Goal: Task Accomplishment & Management: Manage account settings

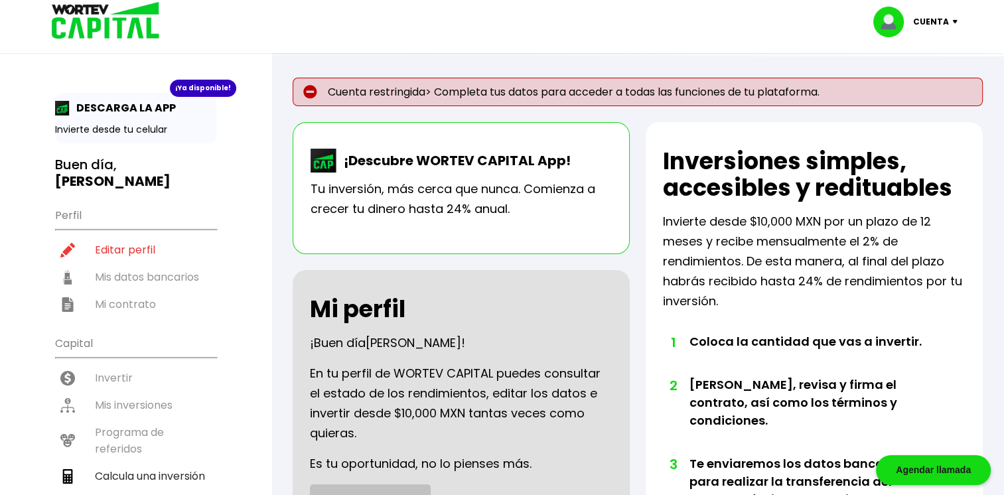
click at [415, 92] on p "Cuenta restringida> Completa tus datos para acceder a todas las funciones de tu…" at bounding box center [638, 92] width 690 height 29
click at [480, 94] on p "Cuenta restringida> Completa tus datos para acceder a todas las funciones de tu…" at bounding box center [638, 92] width 690 height 29
click at [684, 89] on p "Cuenta restringida> Completa tus datos para acceder a todas las funciones de tu…" at bounding box center [638, 92] width 690 height 29
click at [111, 236] on li "Editar perfil" at bounding box center [135, 249] width 161 height 27
select select "Hombre"
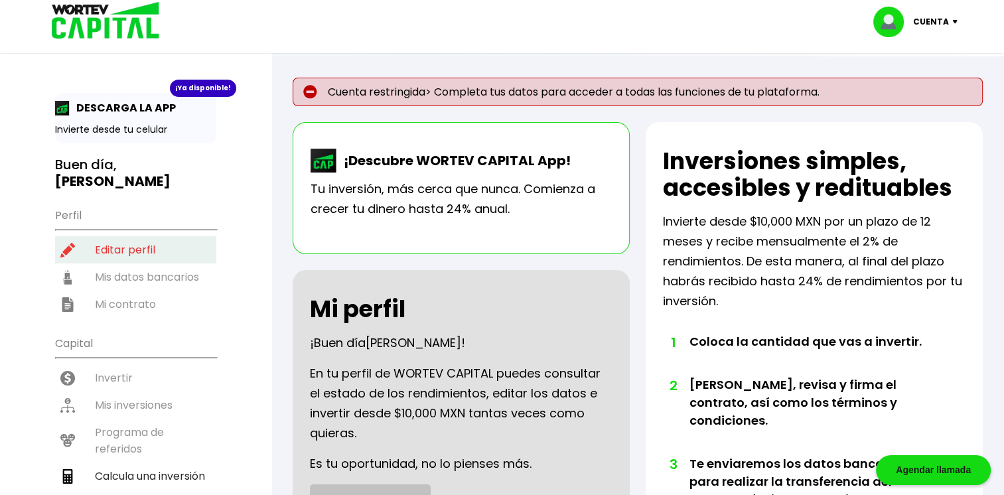
select select "Licenciatura"
select select "NA"
select select "Mercado Pago"
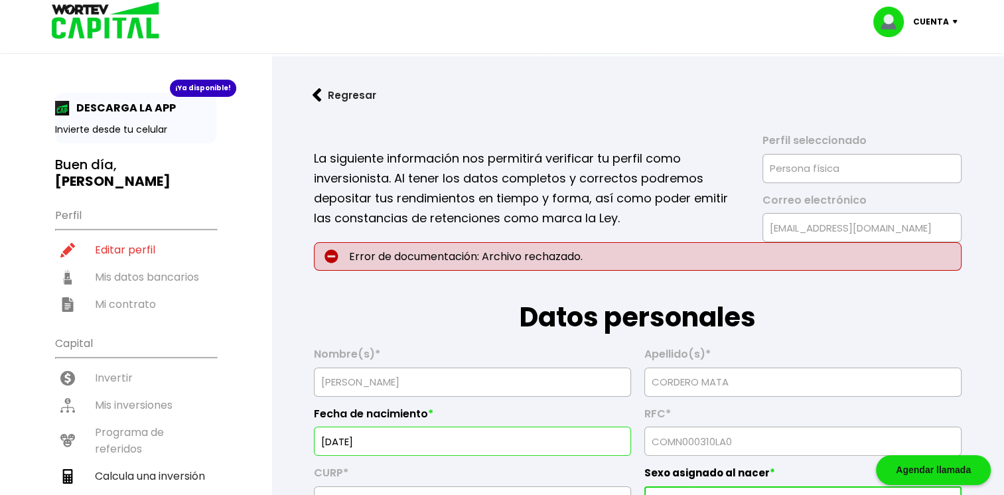
click at [408, 251] on p "Error de documentación: Archivo rechazado." at bounding box center [637, 256] width 647 height 29
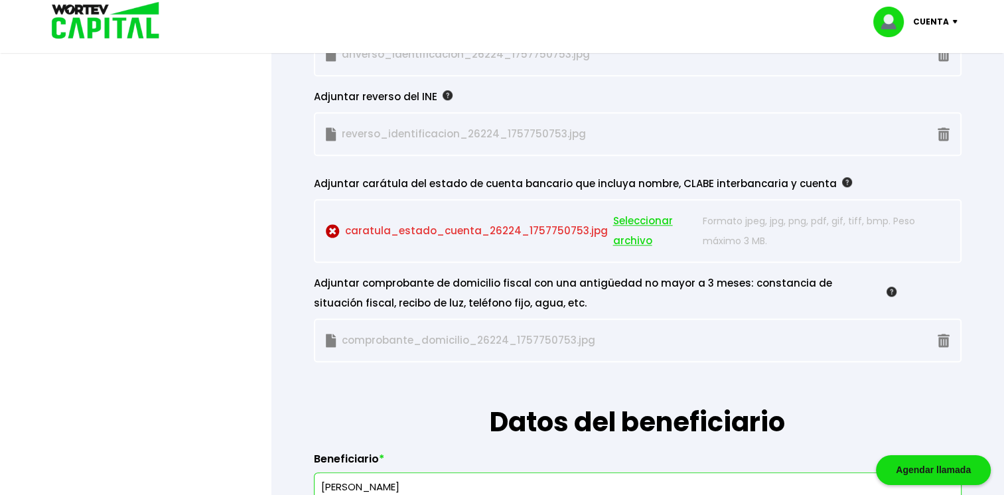
scroll to position [1275, 0]
click at [624, 222] on span "Seleccionar archivo" at bounding box center [655, 232] width 84 height 40
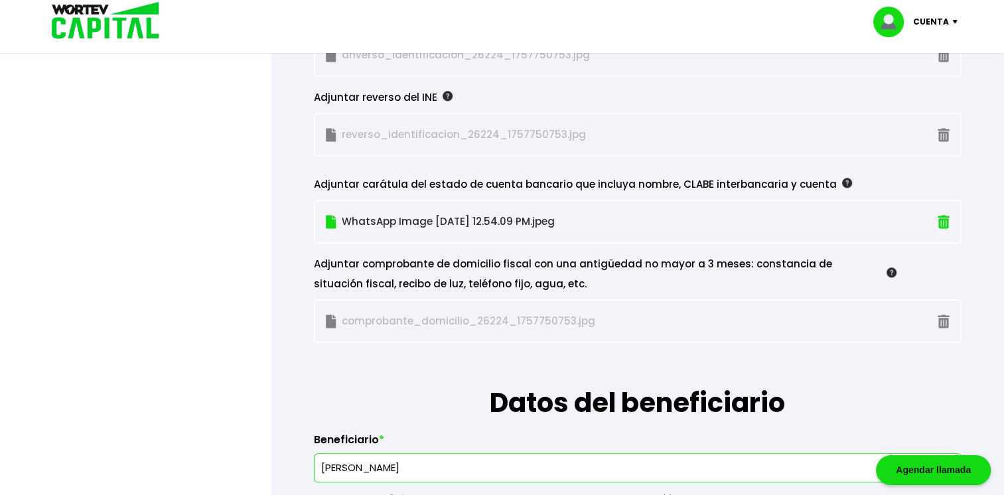
click at [937, 212] on p at bounding box center [902, 222] width 93 height 20
click at [942, 215] on img at bounding box center [943, 222] width 12 height 14
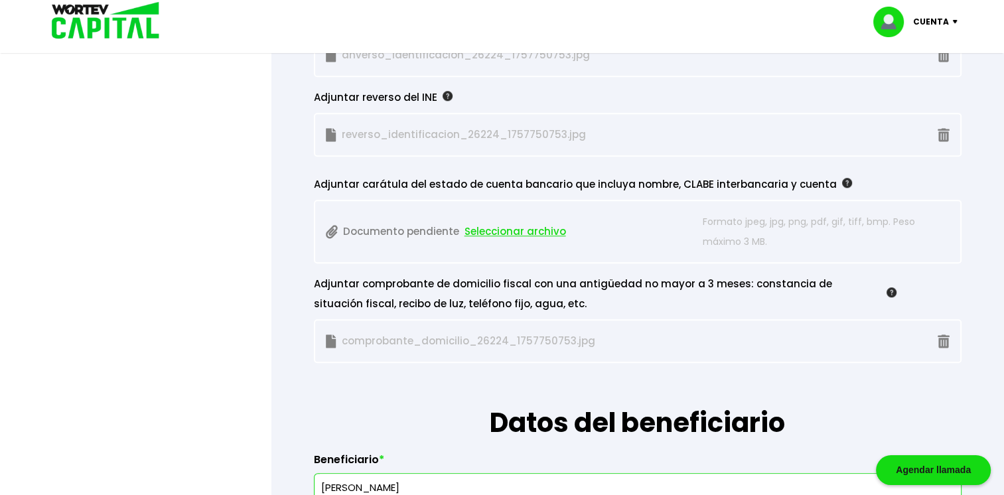
click at [84, 336] on div at bounding box center [502, 247] width 1004 height 495
click at [549, 223] on span "Seleccionar archivo" at bounding box center [515, 232] width 102 height 20
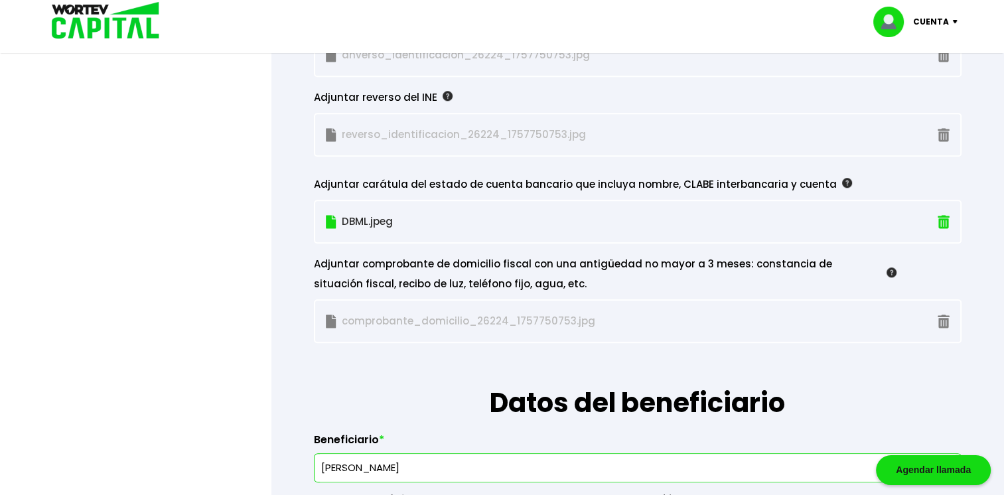
click at [933, 269] on div "Adjuntar comprobante de domicilio fiscal con una antigüedad no mayor a 3 meses:…" at bounding box center [637, 274] width 647 height 40
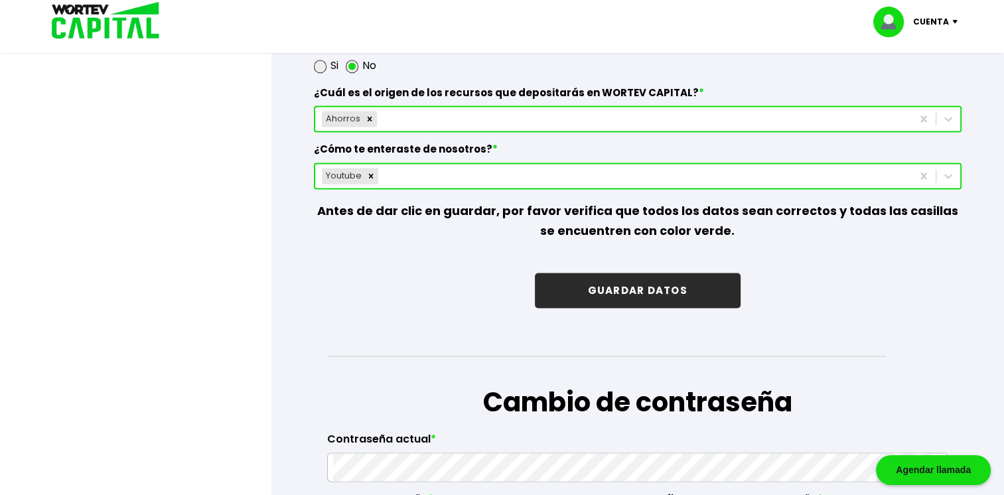
scroll to position [1927, 0]
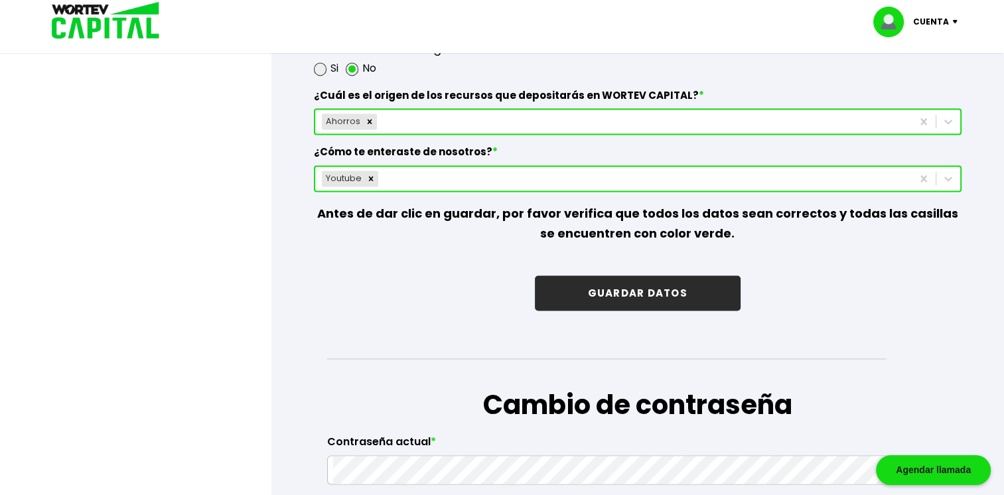
click at [690, 280] on button "GUARDAR DATOS" at bounding box center [638, 292] width 206 height 35
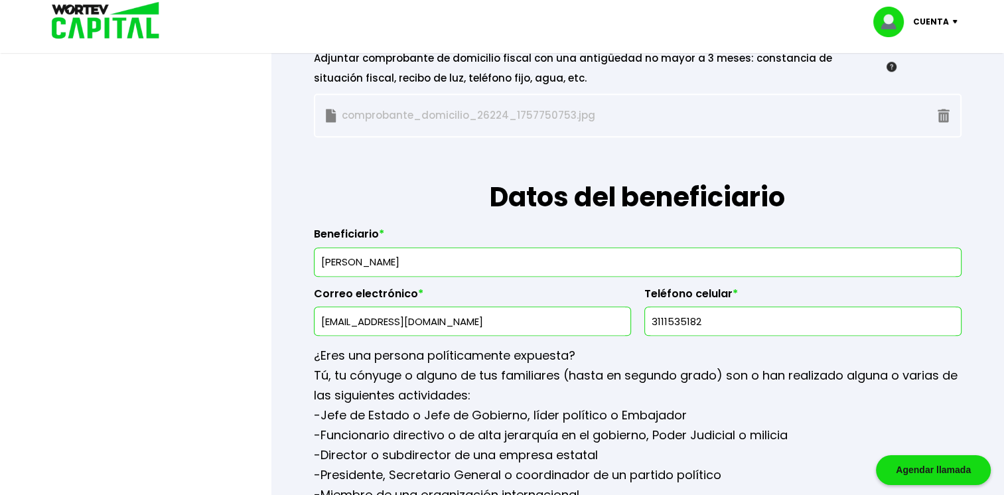
scroll to position [1482, 0]
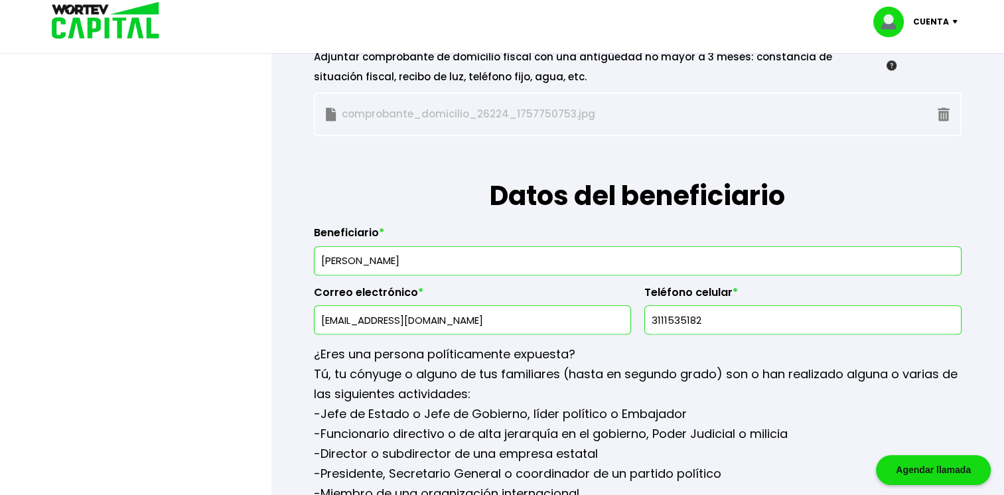
drag, startPoint x: 551, startPoint y: 259, endPoint x: 232, endPoint y: 281, distance: 320.6
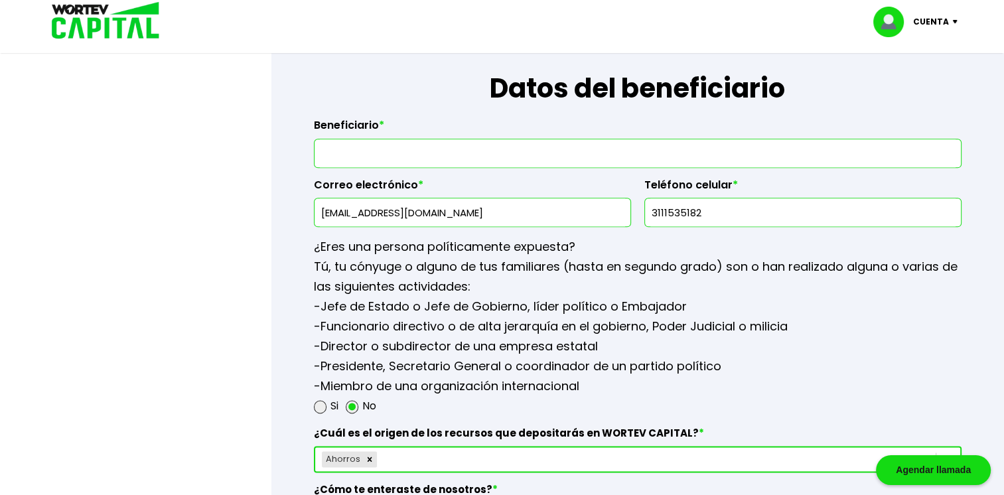
scroll to position [1583, 0]
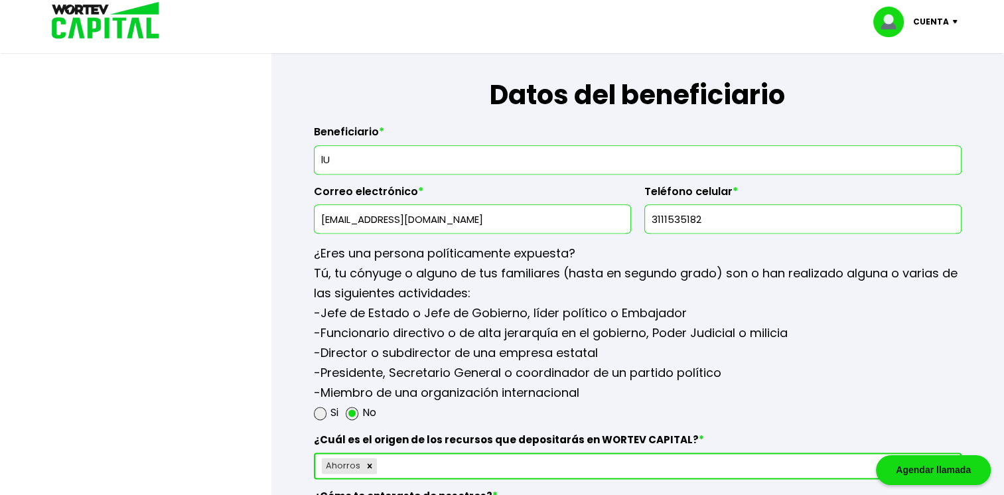
type input "l"
click at [482, 158] on input "[PERSON_NAME]" at bounding box center [638, 160] width 636 height 28
type input "[PERSON_NAME]"
click at [745, 205] on input "3111535182" at bounding box center [802, 219] width 305 height 28
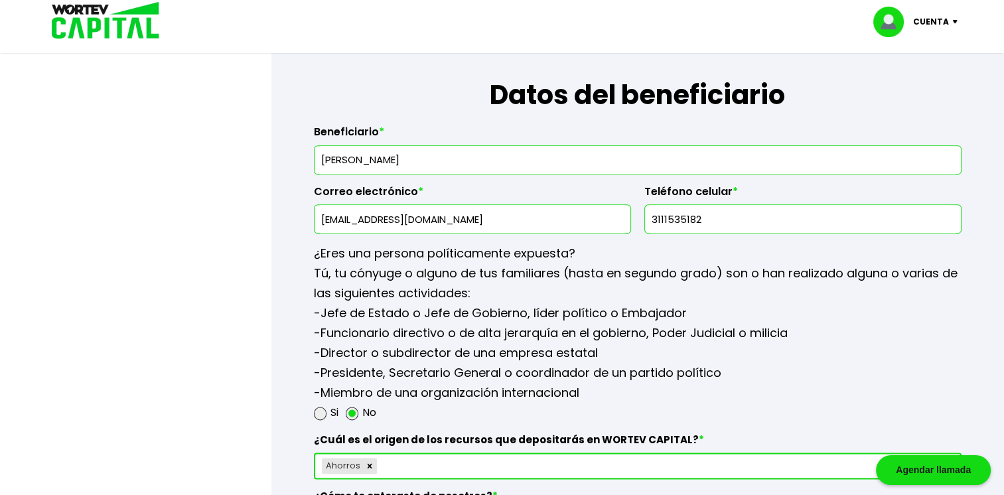
click at [745, 205] on input "3111535182" at bounding box center [802, 219] width 305 height 28
type input "3111838642"
click at [508, 212] on input "[EMAIL_ADDRESS][DOMAIN_NAME]" at bounding box center [472, 219] width 305 height 28
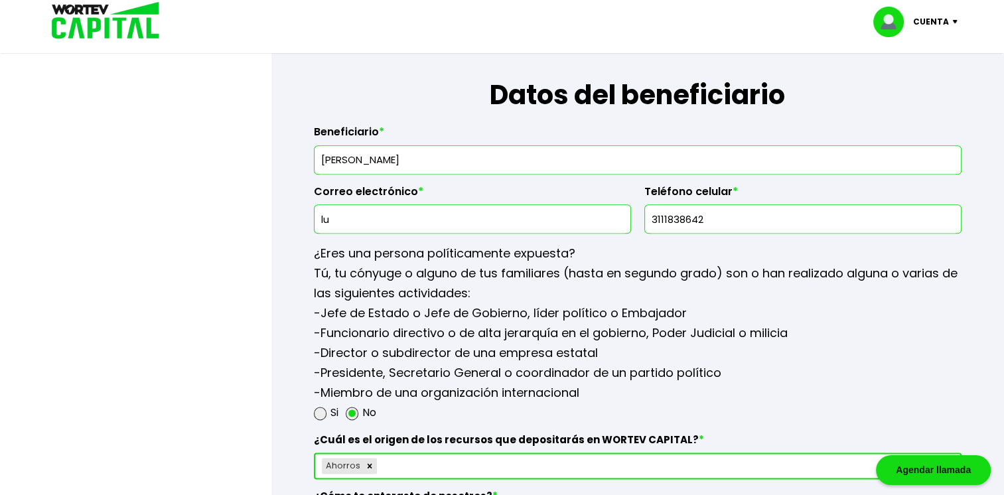
type input "l"
type input "L"
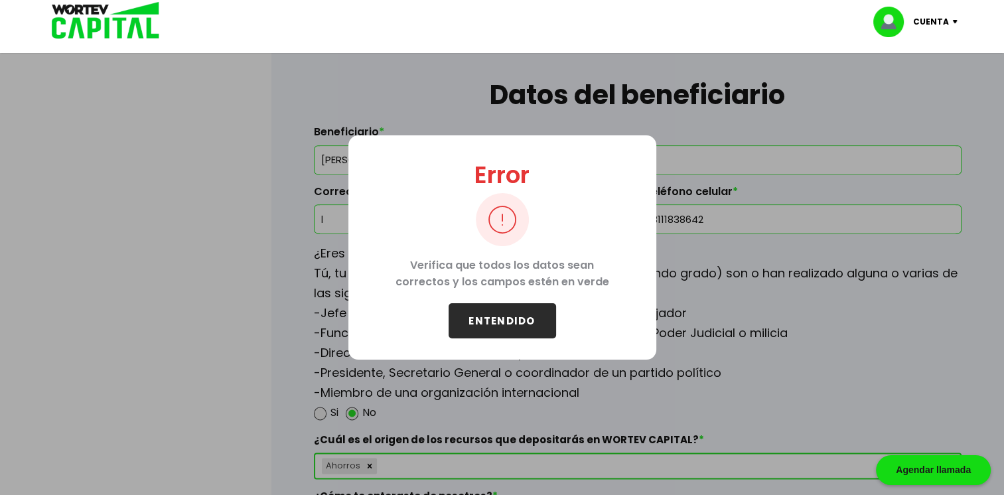
type input "l"
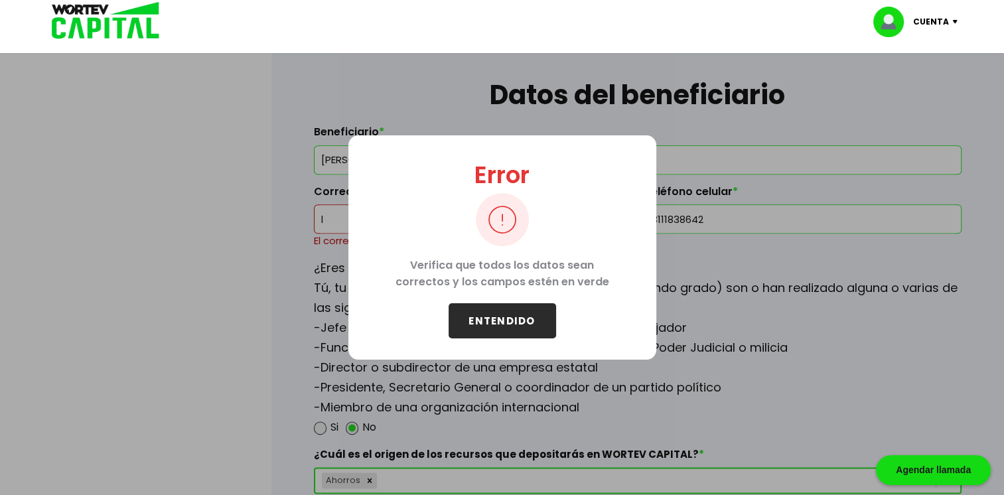
click at [502, 317] on button "ENTENDIDO" at bounding box center [501, 320] width 107 height 35
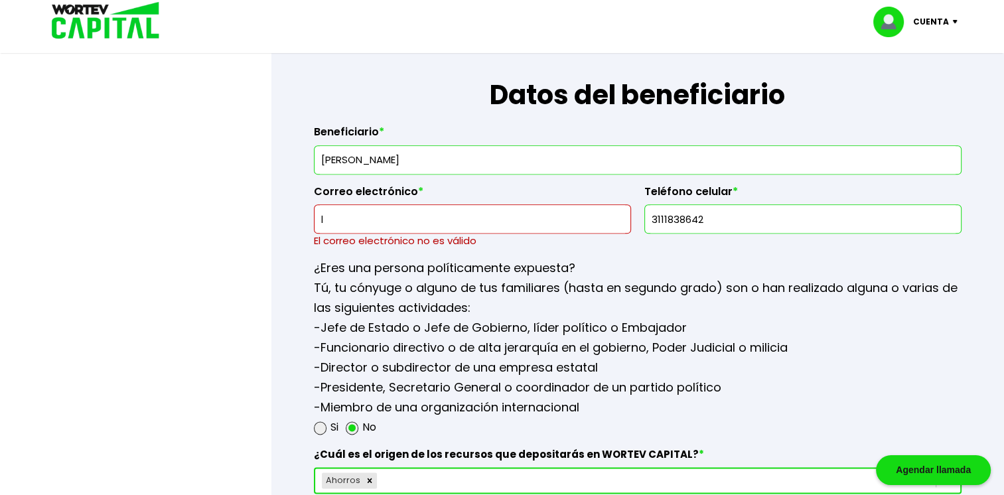
click at [368, 221] on input "l" at bounding box center [472, 219] width 305 height 28
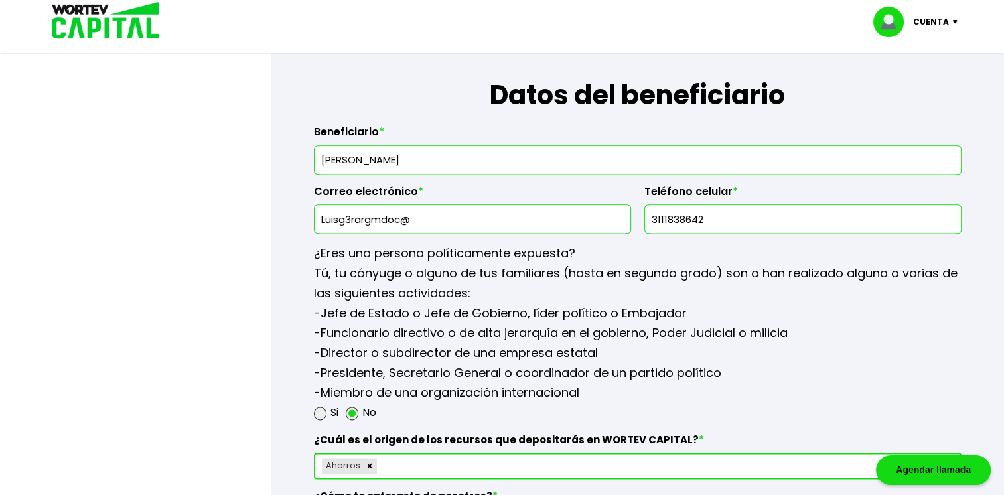
click at [368, 221] on input "Luisg3rargmdoc@" at bounding box center [472, 219] width 305 height 28
click at [368, 221] on input "Luisg3rargmaildoc@" at bounding box center [472, 219] width 305 height 28
type input "[EMAIL_ADDRESS][DOMAIN_NAME]"
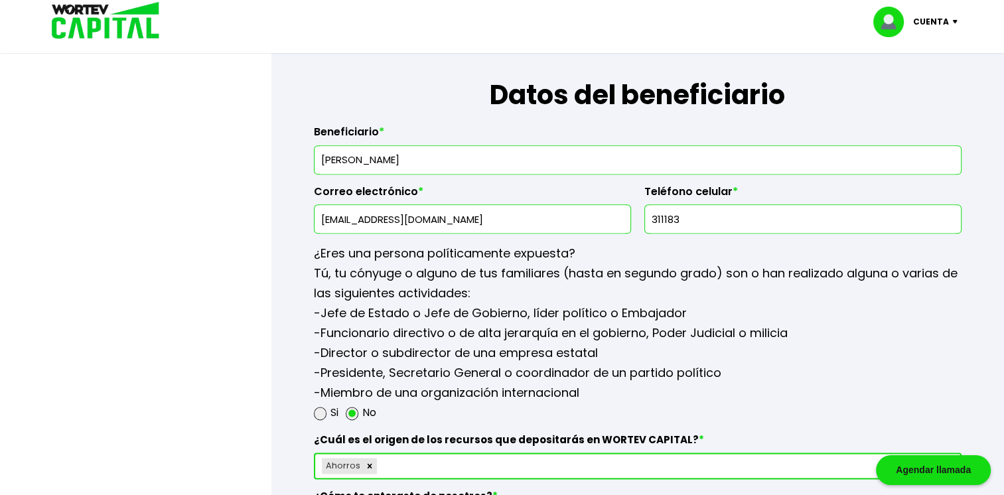
type input "3111838642"
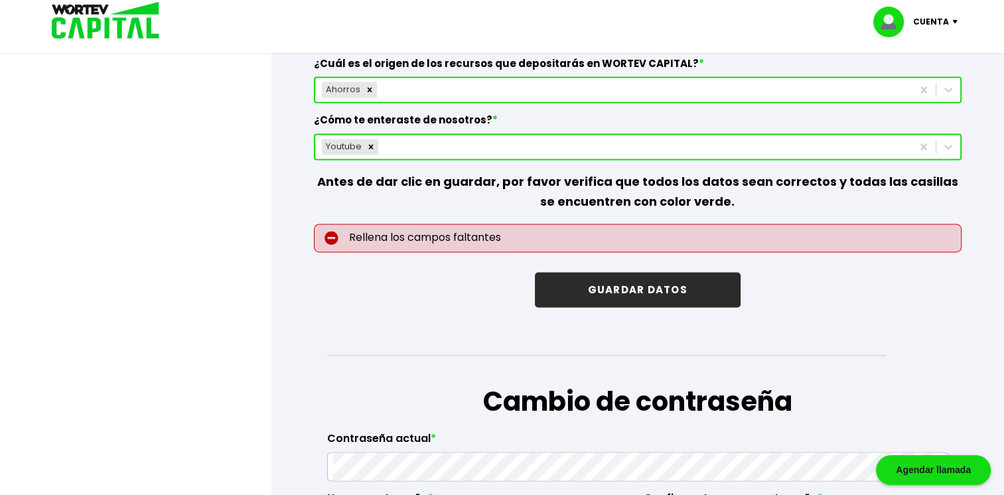
scroll to position [1956, 0]
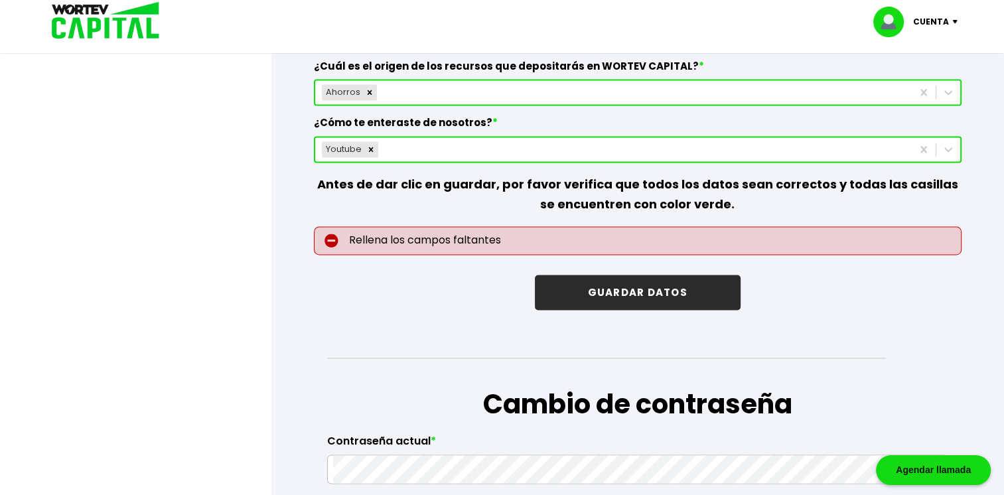
click at [605, 290] on button "GUARDAR DATOS" at bounding box center [638, 292] width 206 height 35
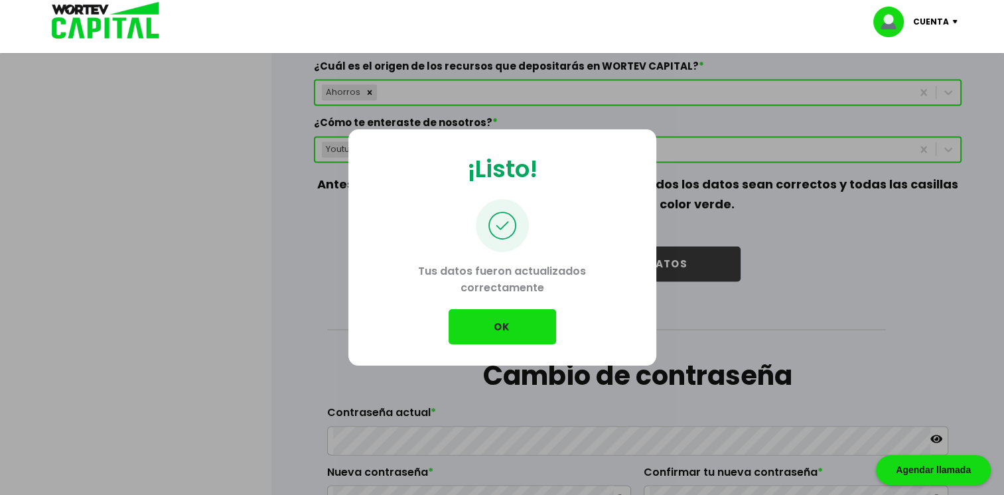
click at [511, 325] on button "OK" at bounding box center [501, 326] width 107 height 35
